Goal: Communication & Community: Participate in discussion

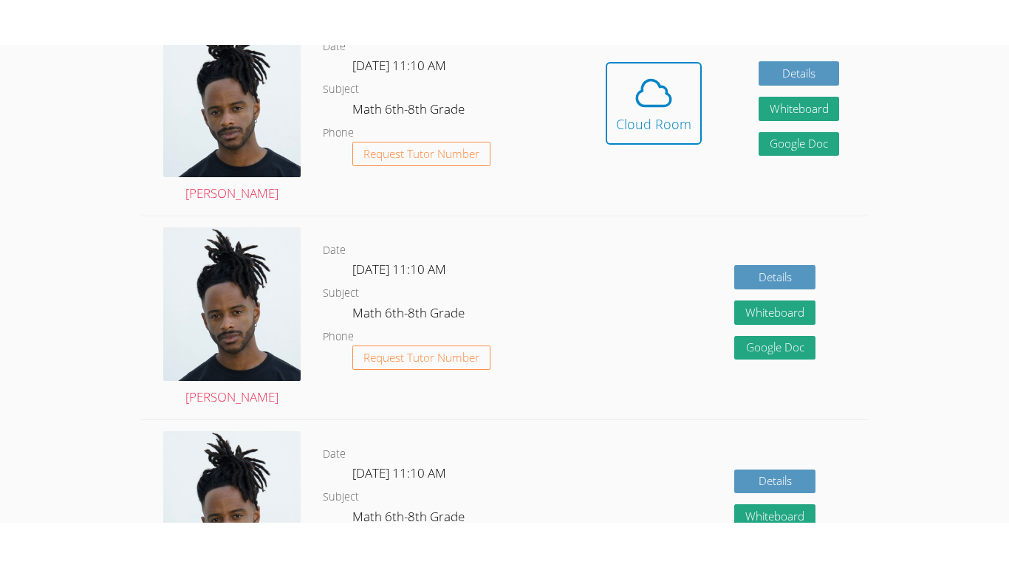
scroll to position [464, 0]
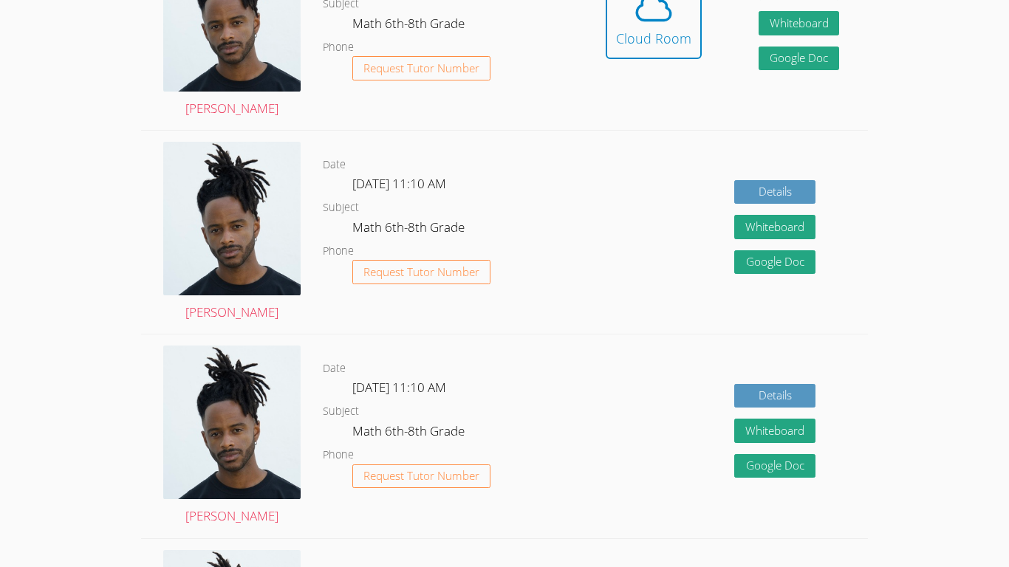
scroll to position [496, 0]
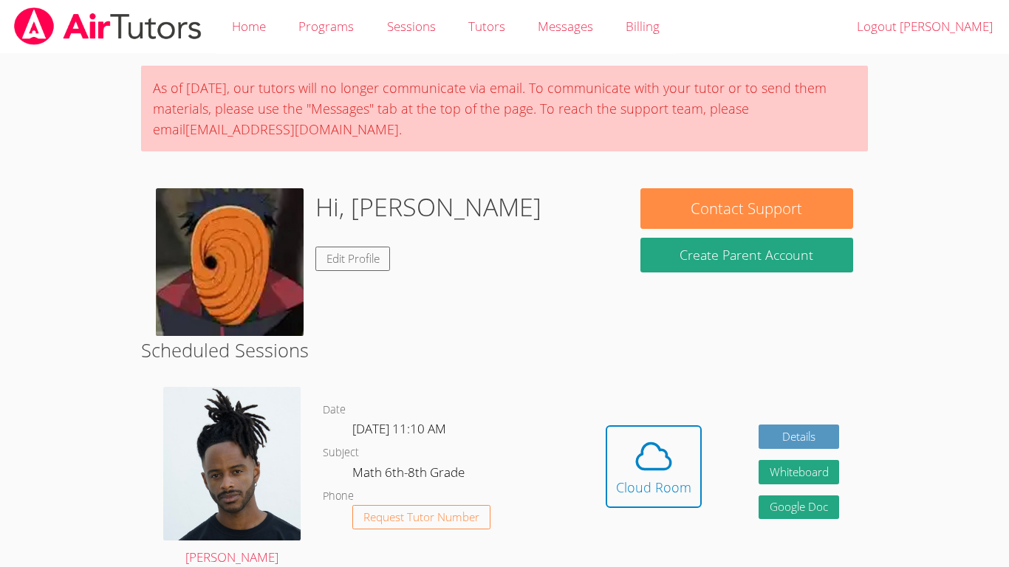
click at [756, 567] on div "Hidden Cloud Room Details Whiteboard Hidden Google Doc" at bounding box center [722, 477] width 290 height 203
click at [688, 490] on div "Cloud Room" at bounding box center [653, 487] width 75 height 21
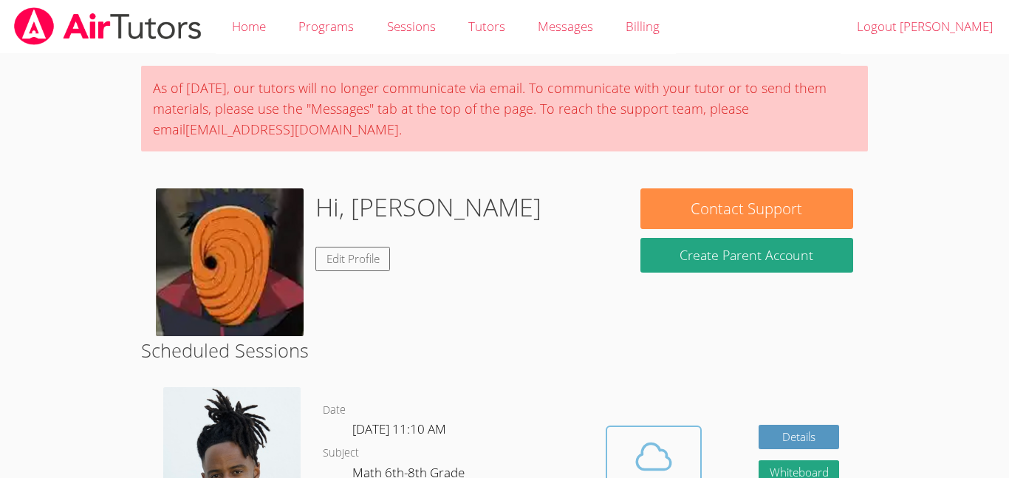
click at [651, 448] on icon at bounding box center [653, 456] width 41 height 41
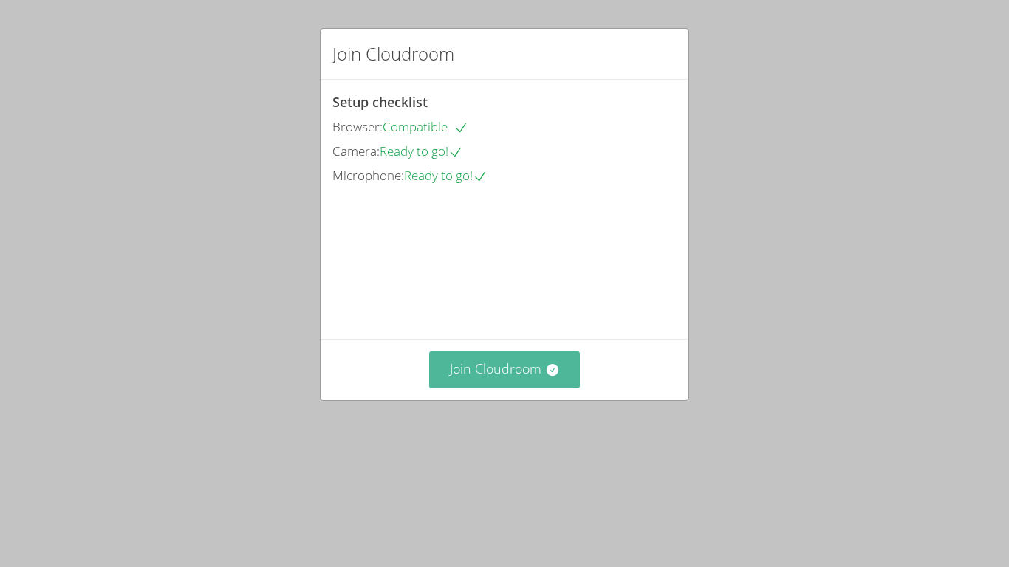
click at [473, 388] on button "Join Cloudroom" at bounding box center [504, 370] width 151 height 36
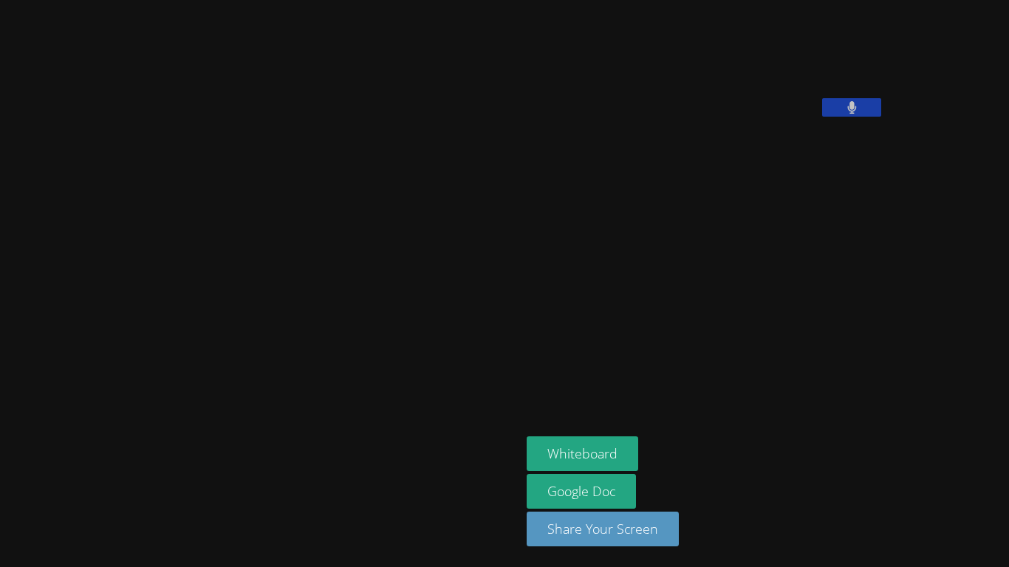
click at [822, 117] on button at bounding box center [851, 107] width 59 height 18
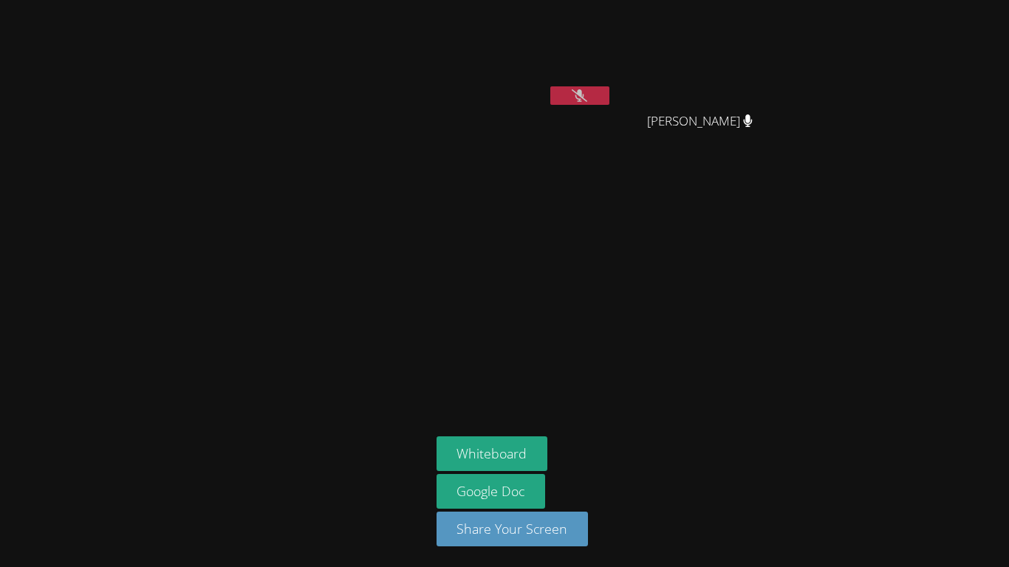
click at [592, 104] on button at bounding box center [579, 95] width 59 height 18
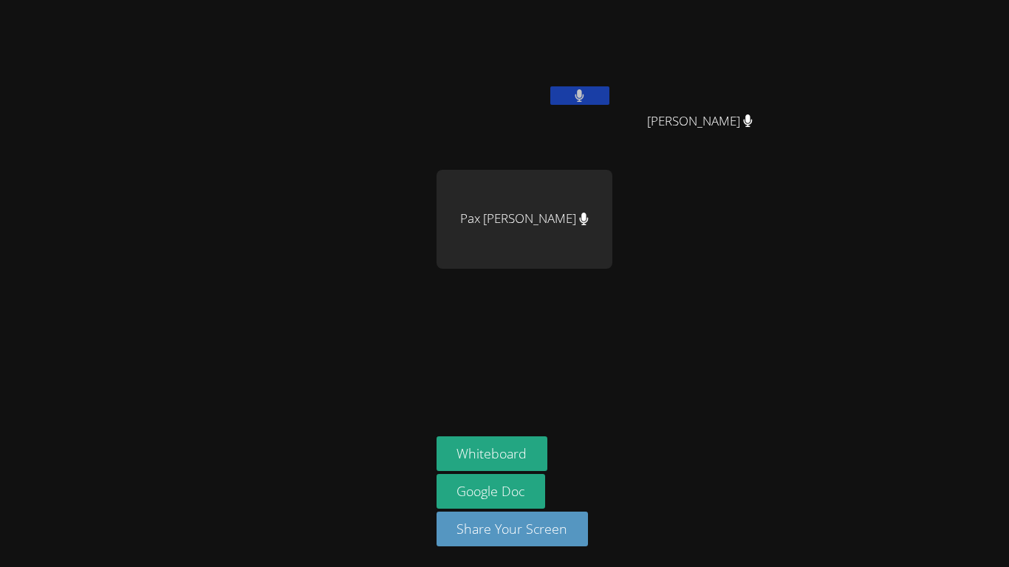
click at [592, 104] on button at bounding box center [579, 95] width 59 height 18
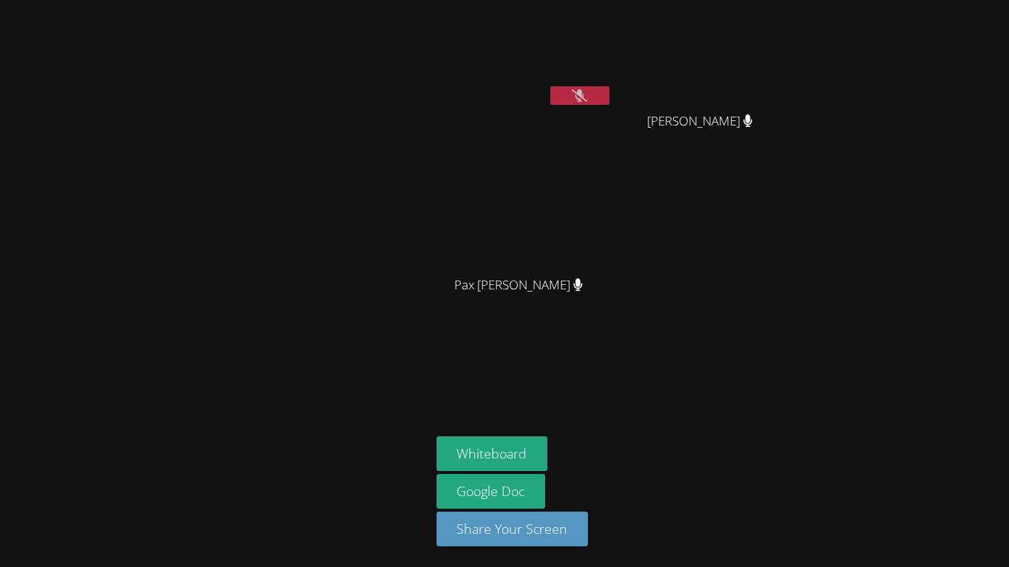
click at [561, 98] on button at bounding box center [579, 95] width 59 height 18
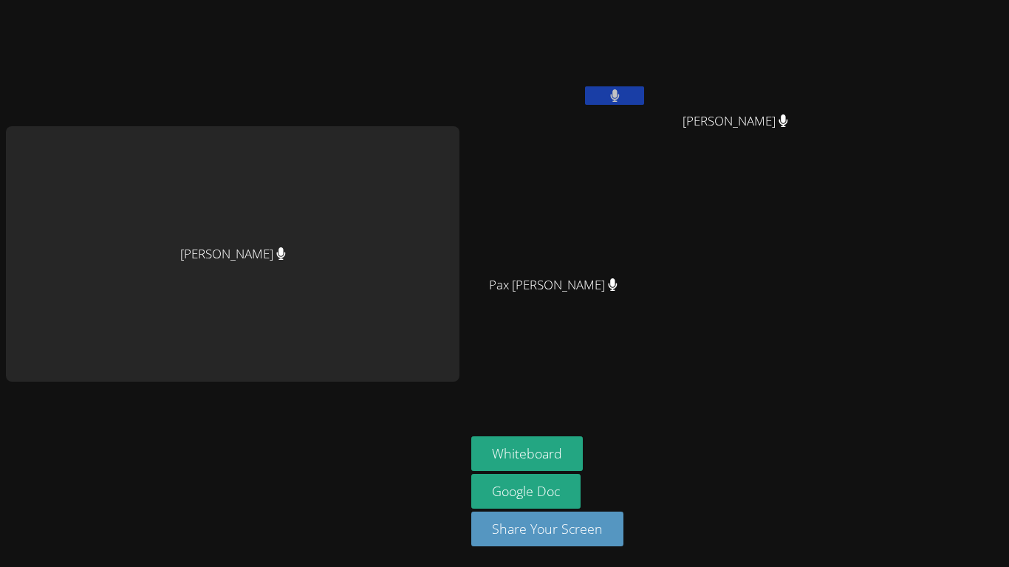
click at [618, 97] on icon at bounding box center [615, 95] width 10 height 13
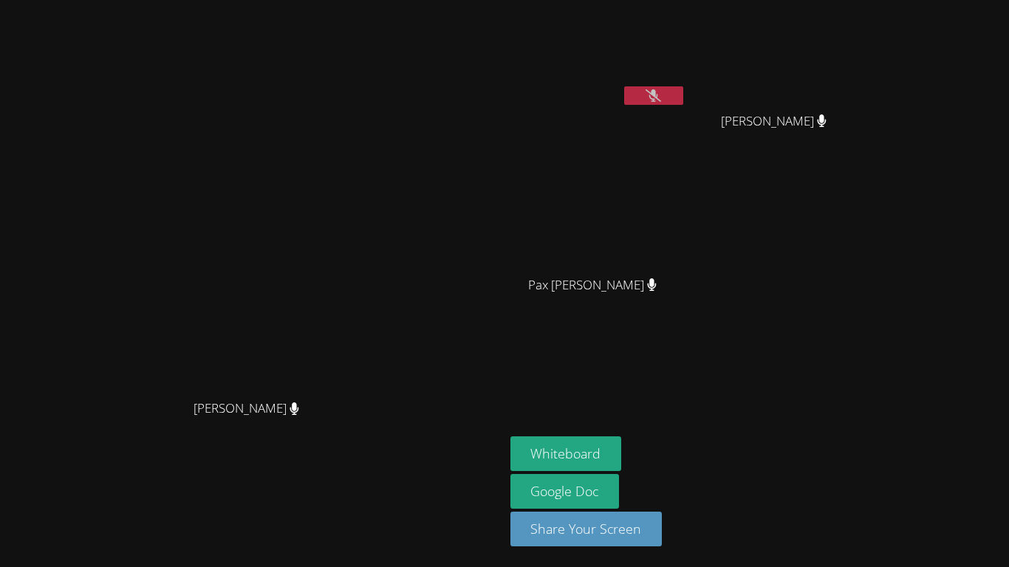
click at [683, 96] on button at bounding box center [653, 95] width 59 height 18
click at [683, 92] on button at bounding box center [653, 95] width 59 height 18
click at [683, 93] on button at bounding box center [653, 95] width 59 height 18
click at [686, 74] on video at bounding box center [598, 55] width 176 height 99
click at [622, 443] on button "Whiteboard" at bounding box center [566, 454] width 112 height 35
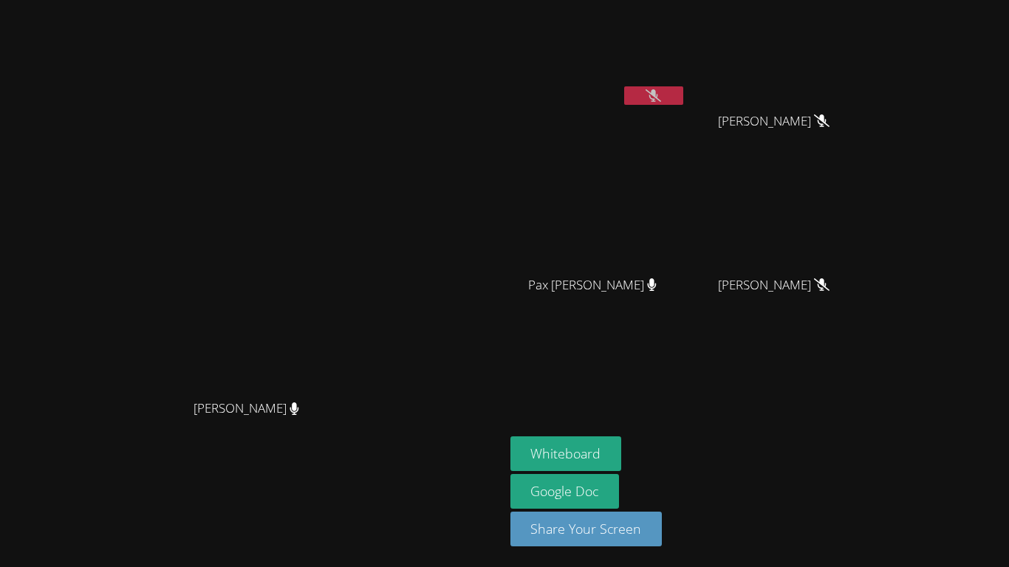
click at [683, 100] on button at bounding box center [653, 95] width 59 height 18
click at [658, 91] on icon at bounding box center [654, 95] width 10 height 13
click at [683, 100] on button at bounding box center [653, 95] width 59 height 18
click at [658, 96] on icon at bounding box center [654, 95] width 10 height 13
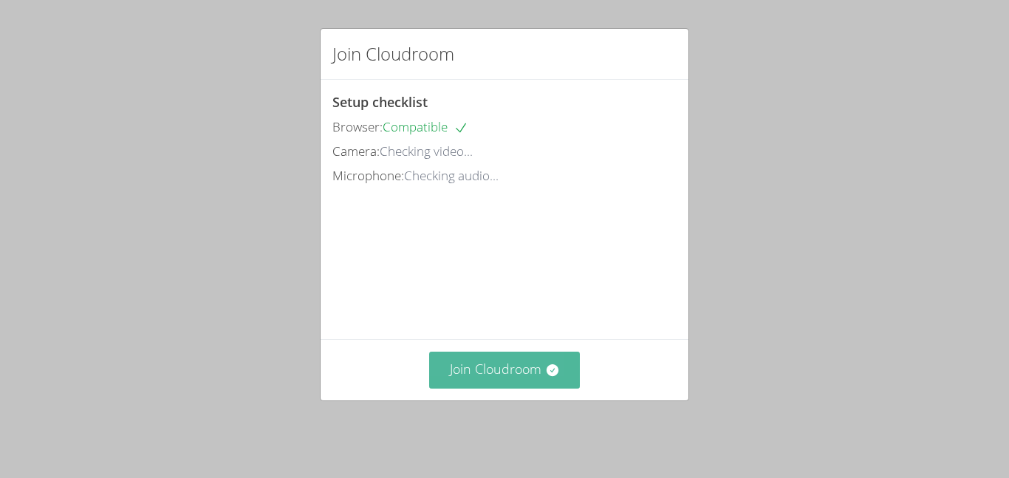
click at [527, 371] on button "Join Cloudroom" at bounding box center [504, 370] width 151 height 36
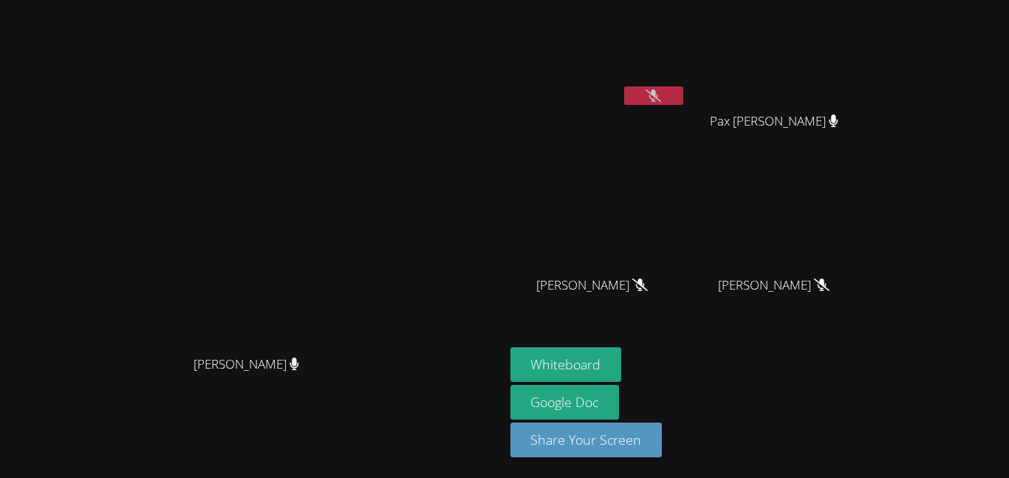
click at [661, 95] on icon at bounding box center [654, 95] width 16 height 13
click at [658, 95] on icon at bounding box center [653, 95] width 9 height 13
click at [661, 95] on icon at bounding box center [654, 95] width 16 height 13
click at [658, 96] on icon at bounding box center [654, 95] width 10 height 13
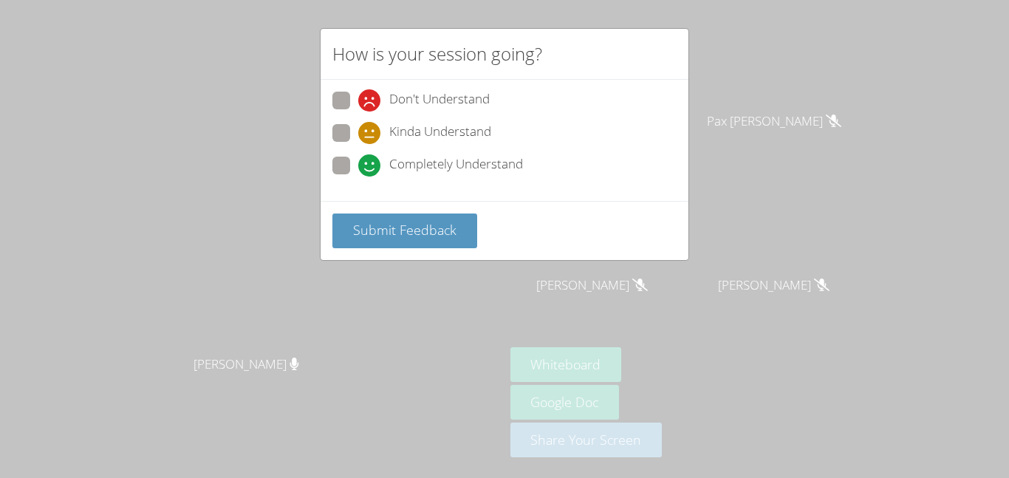
click at [358, 144] on span at bounding box center [358, 144] width 0 height 0
click at [358, 137] on input "Kinda Understand" at bounding box center [364, 130] width 13 height 13
radio input "true"
click at [379, 239] on button "Submit Feedback" at bounding box center [404, 230] width 145 height 35
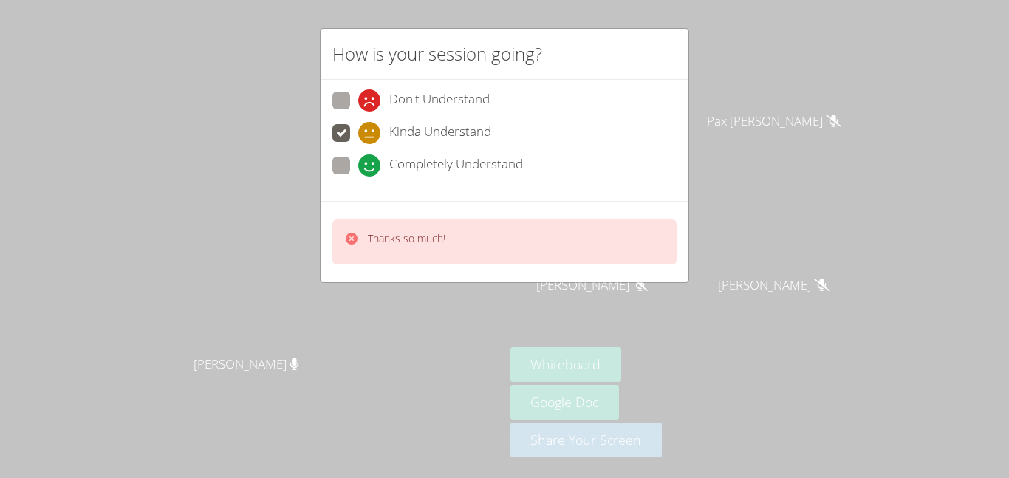
click at [720, 112] on div "How is your session going? Don't Understand Kinda Understand Completely Underst…" at bounding box center [504, 239] width 1009 height 478
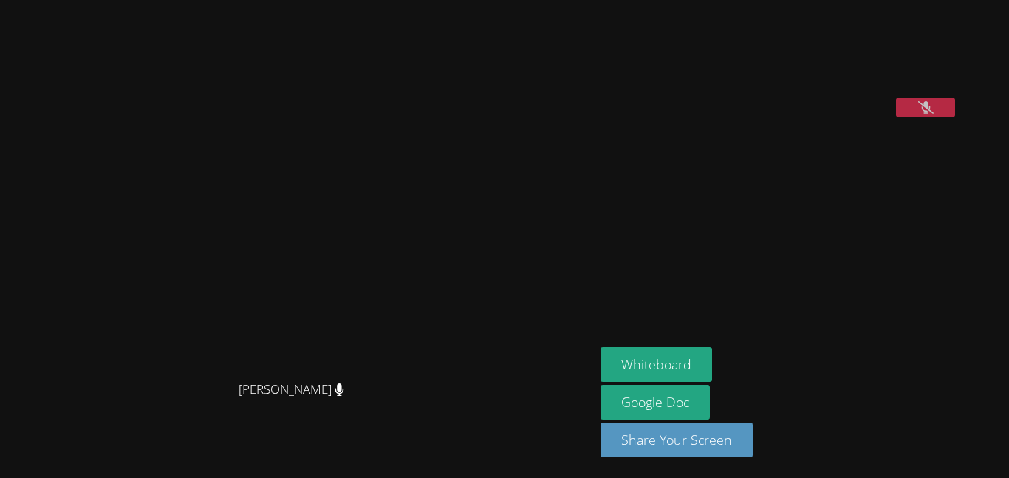
click at [934, 114] on icon at bounding box center [926, 107] width 16 height 13
